Goal: Task Accomplishment & Management: Manage account settings

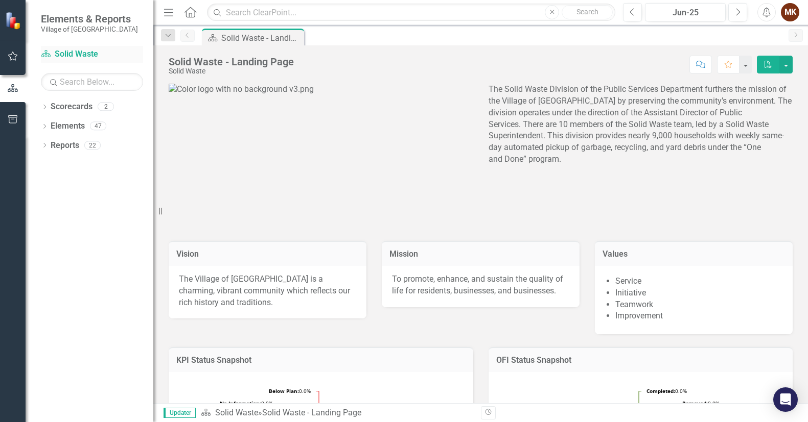
click at [71, 54] on link "Scorecard Solid Waste" at bounding box center [92, 55] width 102 height 12
click at [13, 53] on icon "button" at bounding box center [13, 56] width 10 height 9
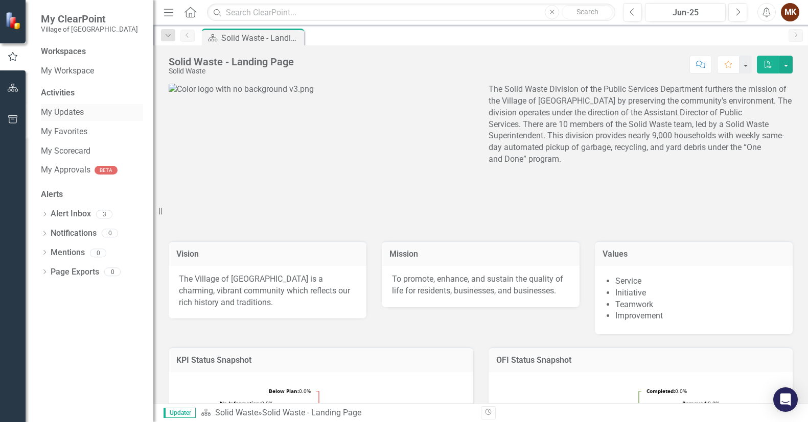
click at [86, 111] on link "My Updates" at bounding box center [92, 113] width 102 height 12
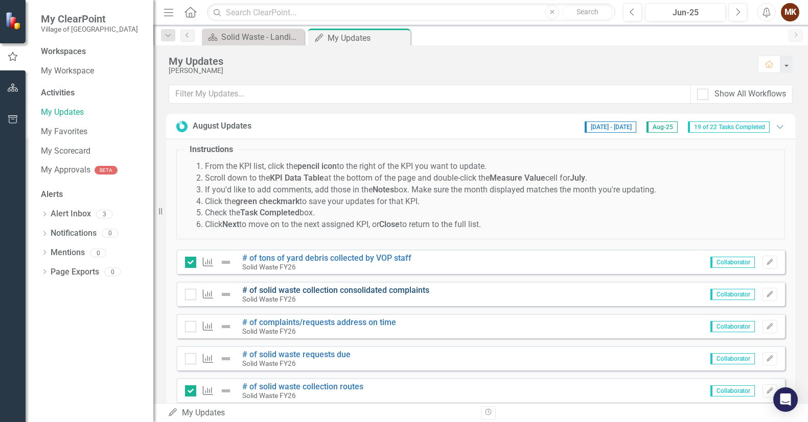
click at [282, 289] on link "# of solid waste collection consolidated complaints" at bounding box center [335, 291] width 187 height 10
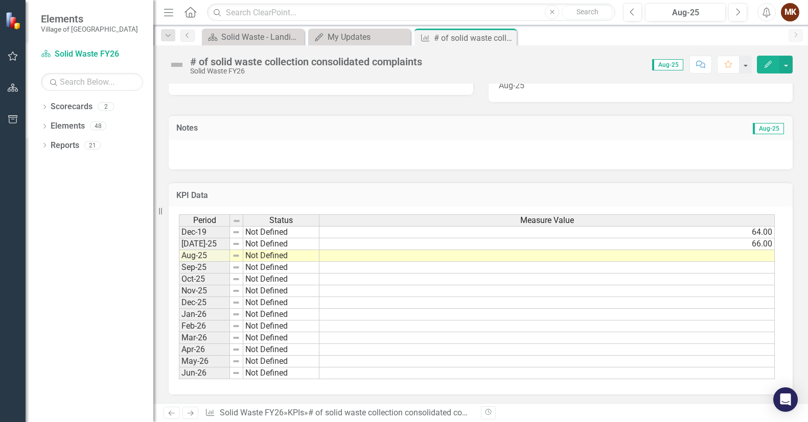
scroll to position [246, 0]
click at [756, 253] on td at bounding box center [546, 255] width 455 height 12
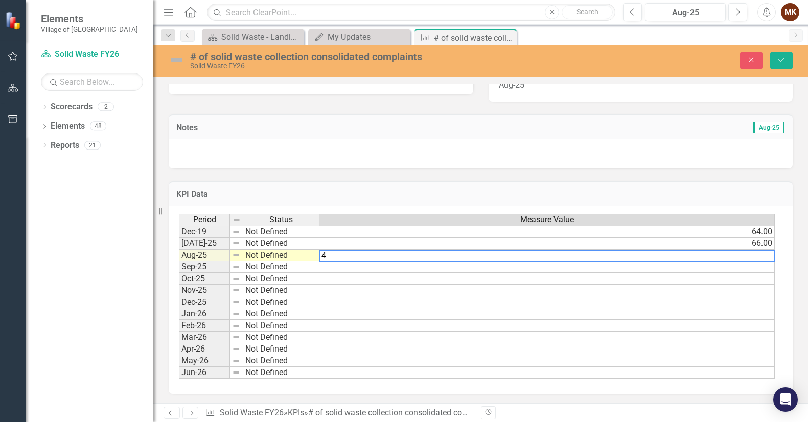
type textarea "44"
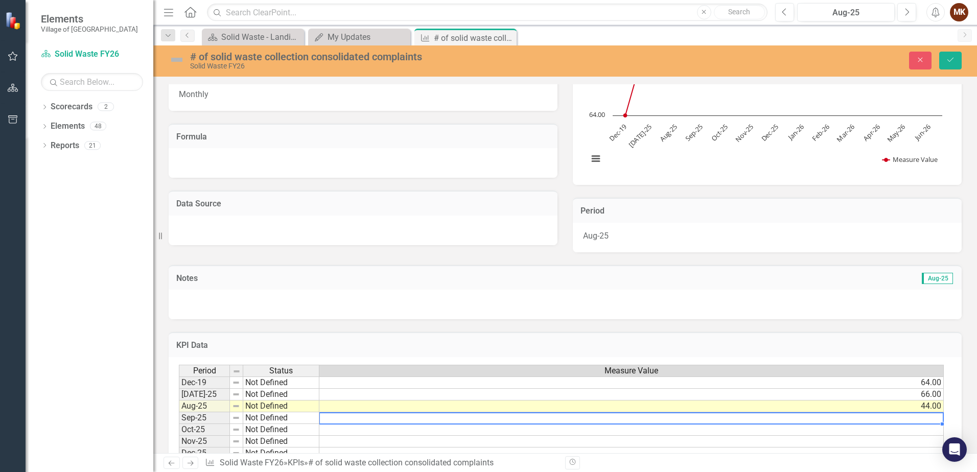
scroll to position [197, 0]
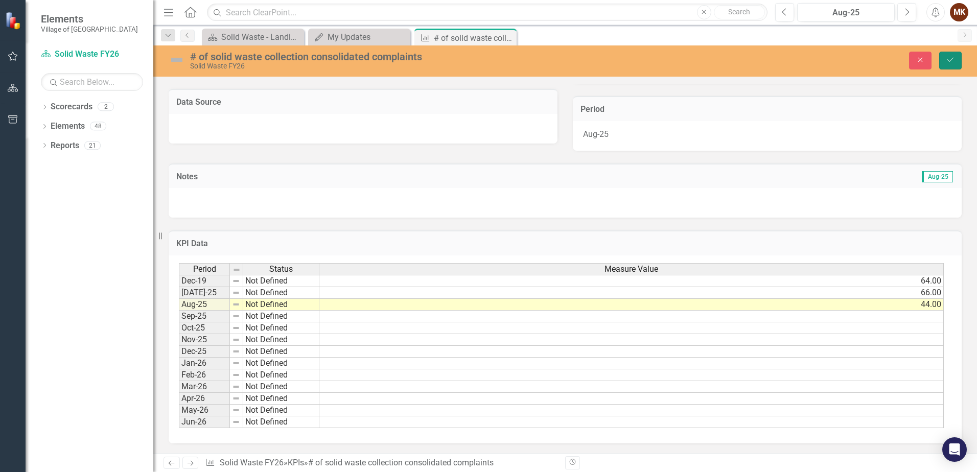
click at [807, 60] on icon "Save" at bounding box center [950, 59] width 9 height 7
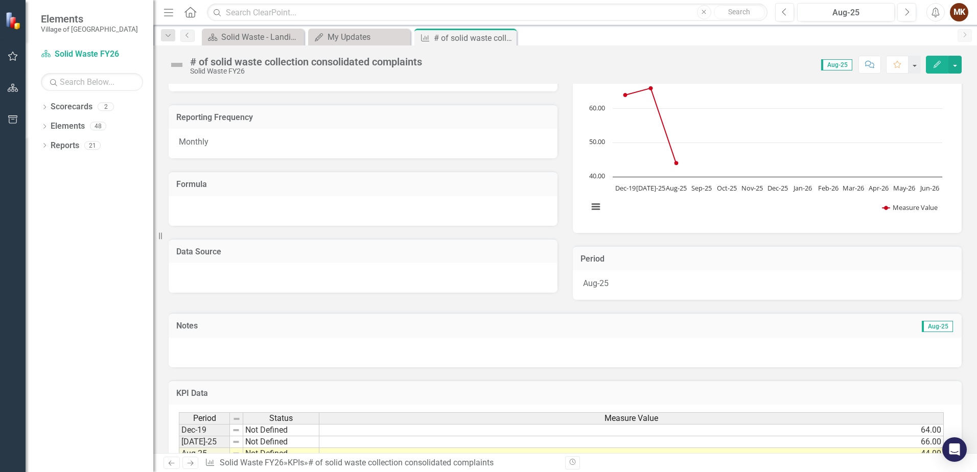
scroll to position [197, 0]
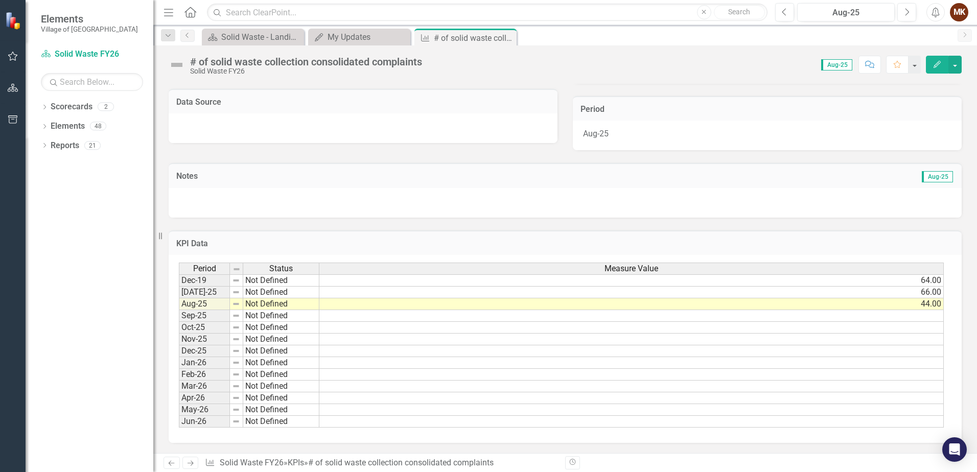
click at [190, 422] on icon "Next" at bounding box center [190, 463] width 9 height 7
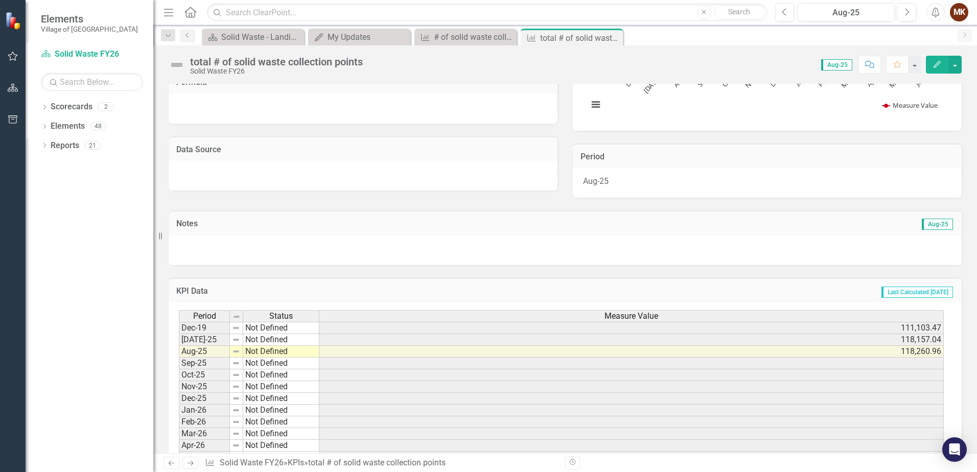
scroll to position [153, 0]
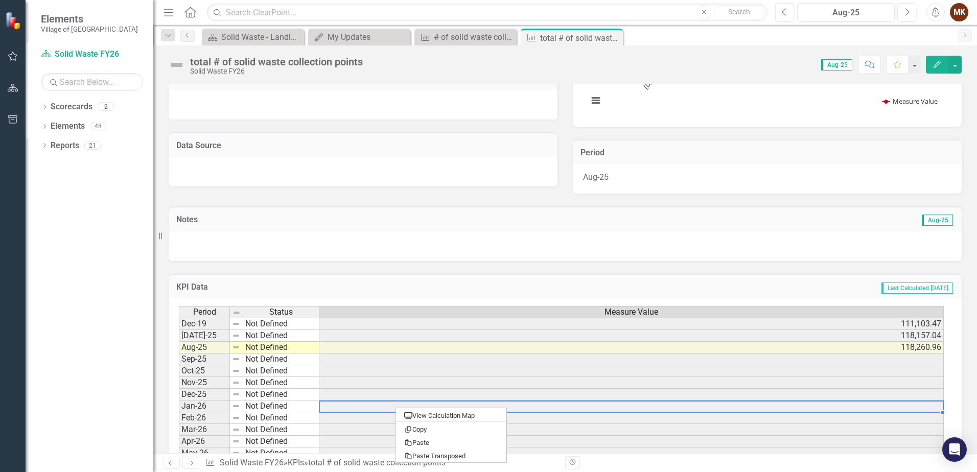
click at [348, 344] on td "118,260.96" at bounding box center [631, 348] width 624 height 12
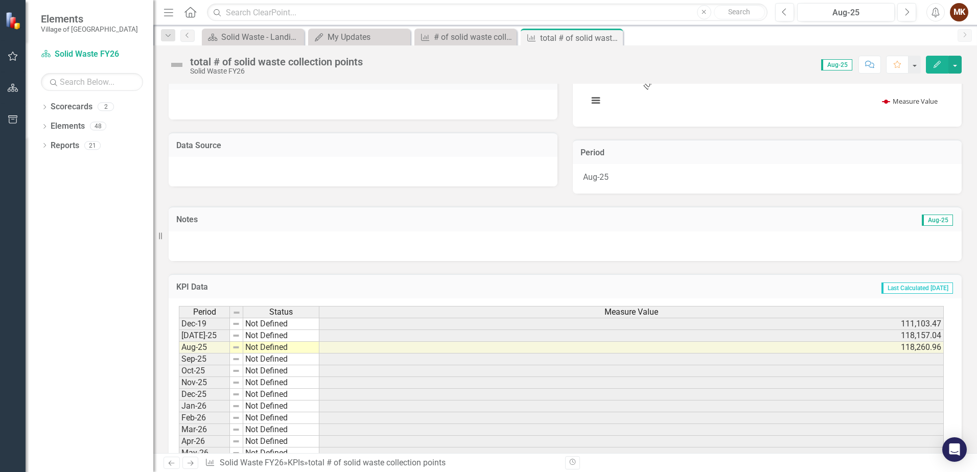
click at [189, 422] on icon "Next" at bounding box center [190, 463] width 9 height 7
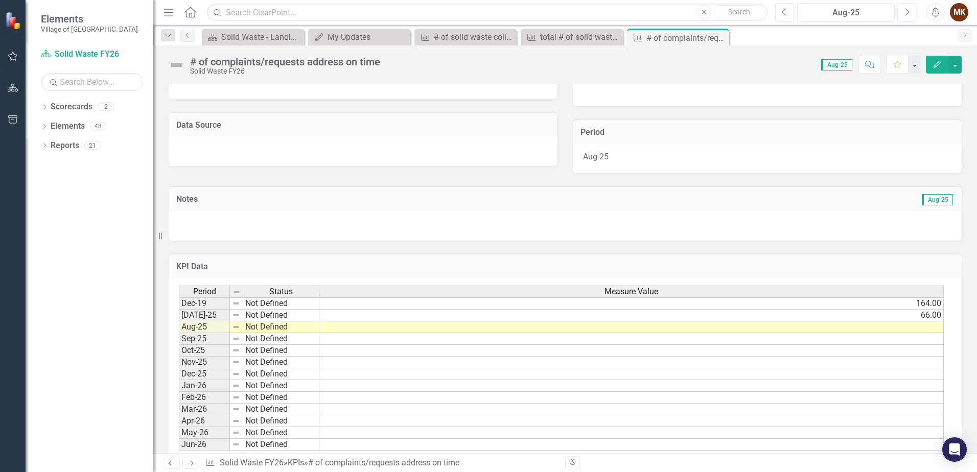
scroll to position [197, 0]
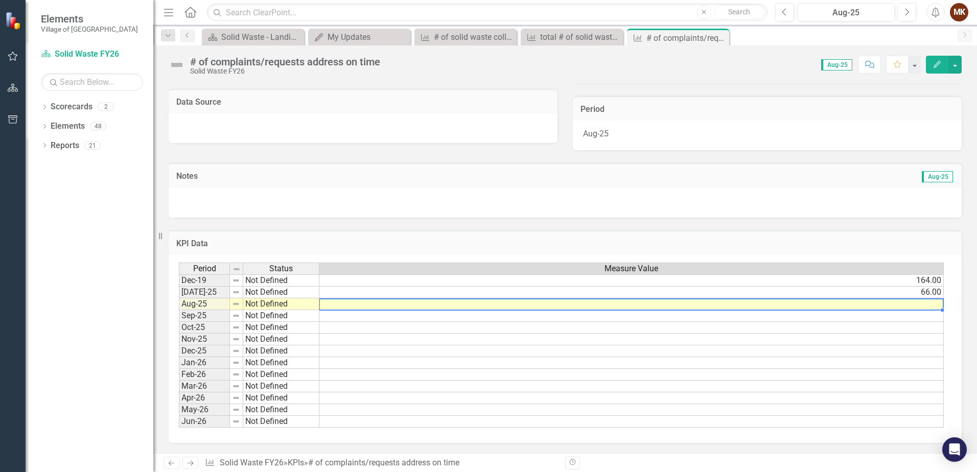
click at [179, 299] on div "Period Status Measure Value Dec-19 Not Defined 164.00 [DATE]-25 Not Defined 66.…" at bounding box center [179, 345] width 0 height 165
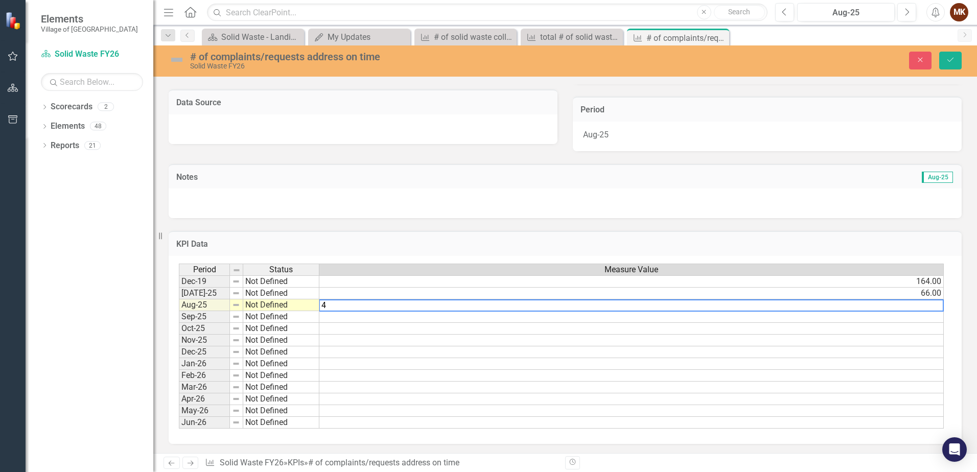
type textarea "44"
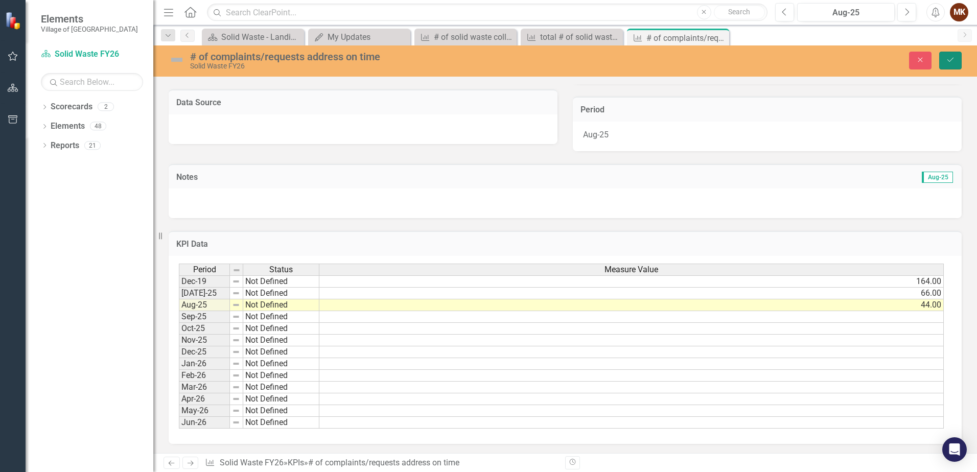
click at [807, 57] on icon "Save" at bounding box center [950, 59] width 9 height 7
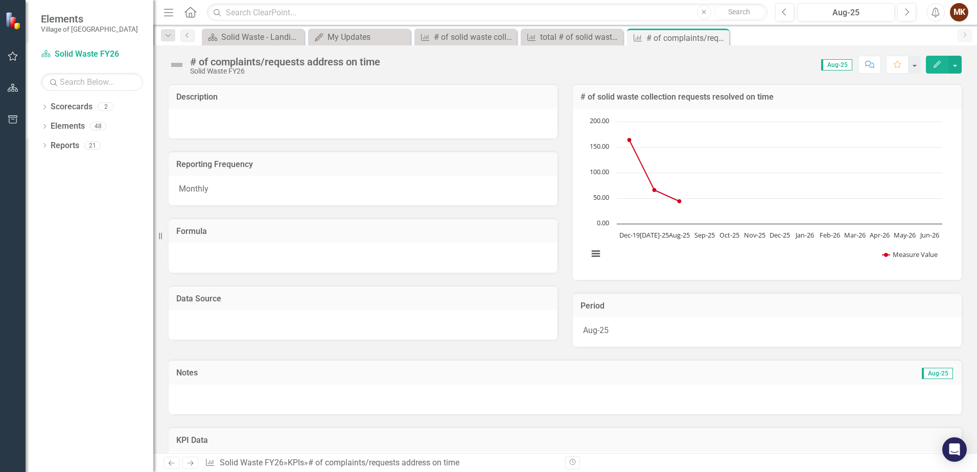
click at [193, 422] on icon "Next" at bounding box center [190, 463] width 9 height 7
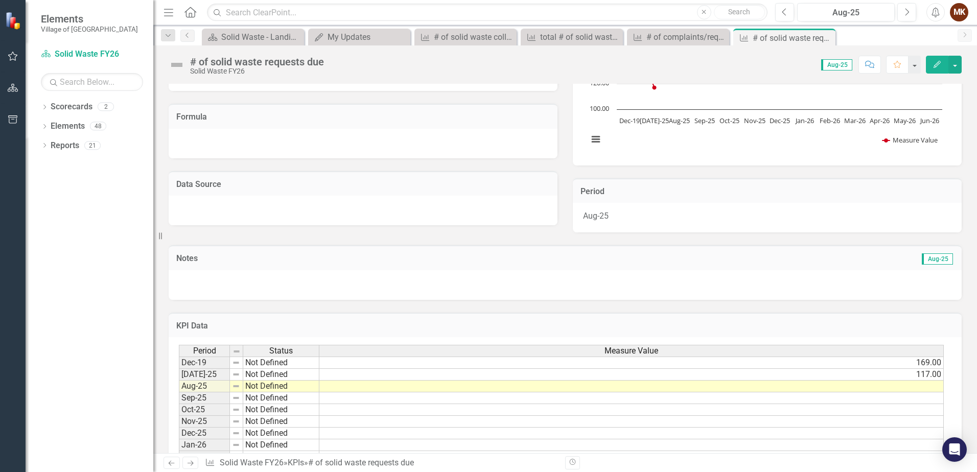
scroll to position [153, 0]
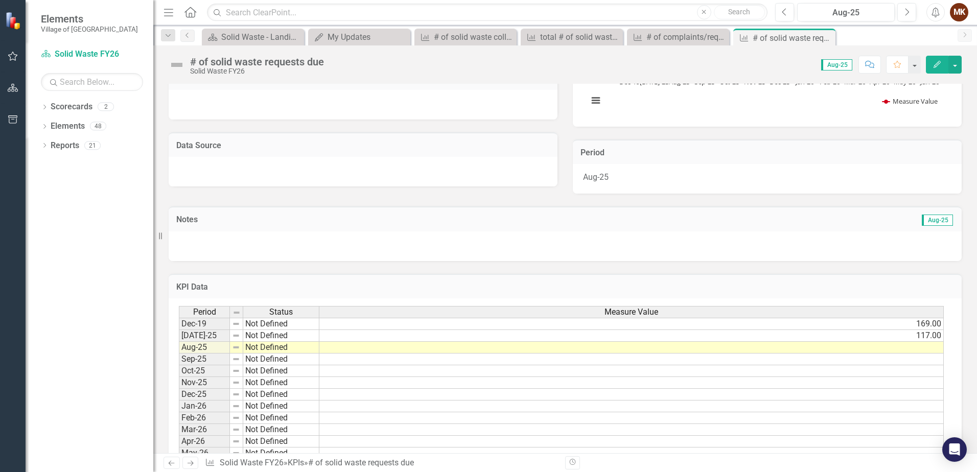
drag, startPoint x: 976, startPoint y: 50, endPoint x: 387, endPoint y: 159, distance: 599.5
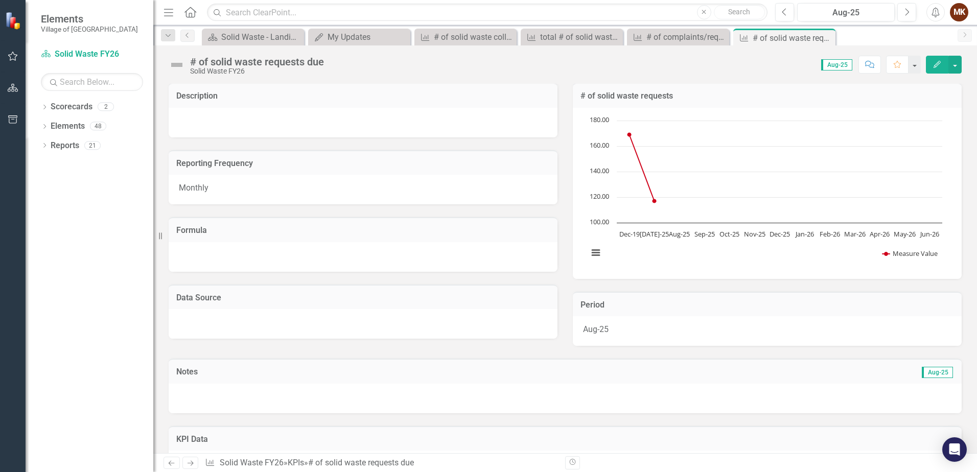
scroll to position [0, 0]
click at [201, 229] on h3 "Formula" at bounding box center [362, 231] width 373 height 9
drag, startPoint x: 203, startPoint y: 242, endPoint x: 244, endPoint y: 287, distance: 61.5
drag, startPoint x: 244, startPoint y: 287, endPoint x: 204, endPoint y: 294, distance: 41.0
click at [204, 294] on h3 "Data Source" at bounding box center [362, 298] width 373 height 9
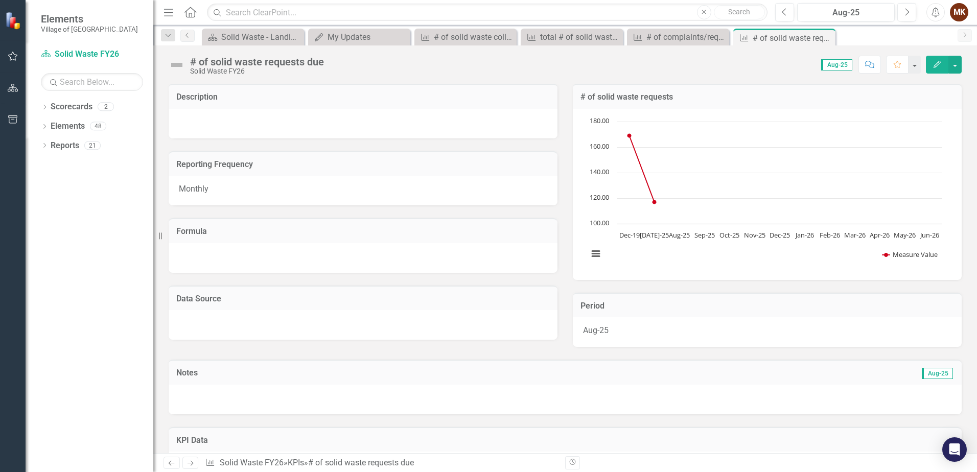
click at [204, 294] on h3 "Data Source" at bounding box center [362, 298] width 373 height 9
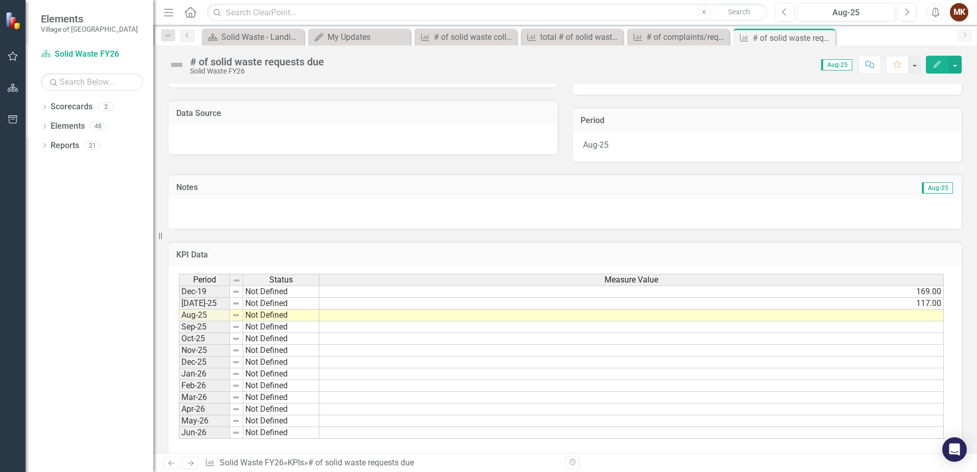
scroll to position [197, 0]
